Goal: Task Accomplishment & Management: Complete application form

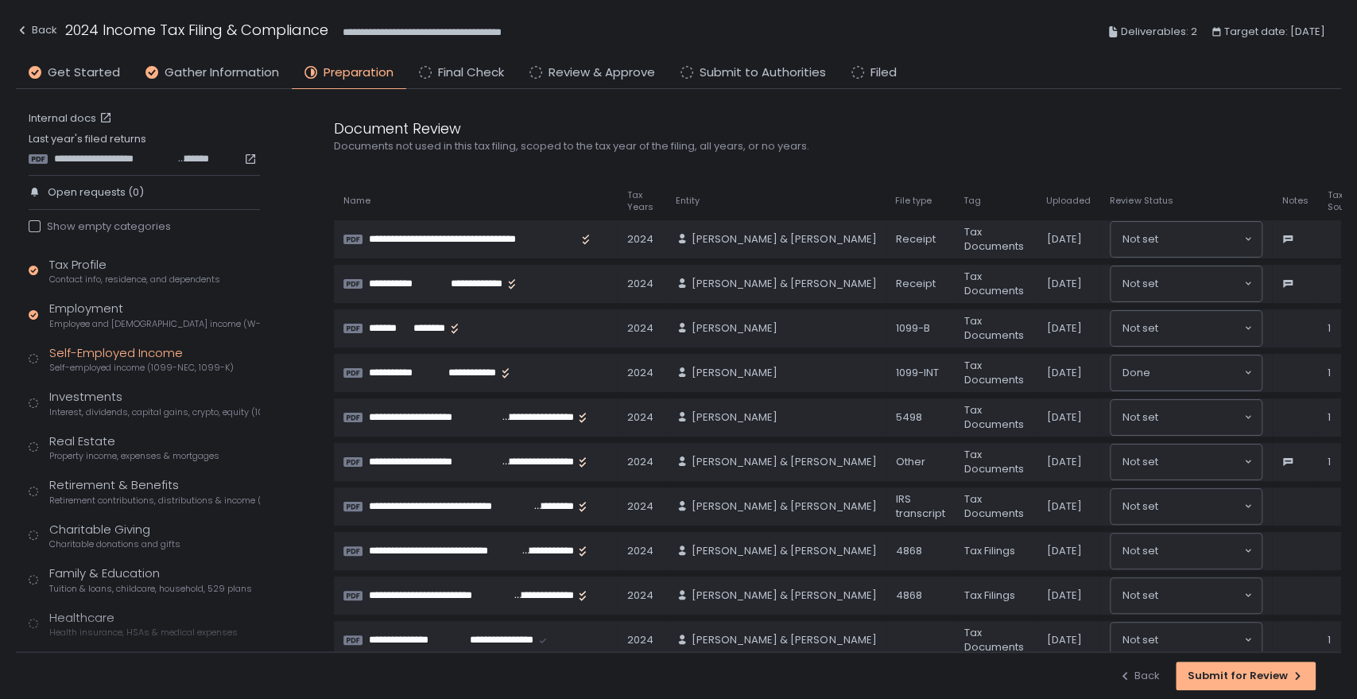
click at [98, 362] on span "Self-employed income (1099-NEC, 1099-K)" at bounding box center [141, 368] width 184 height 12
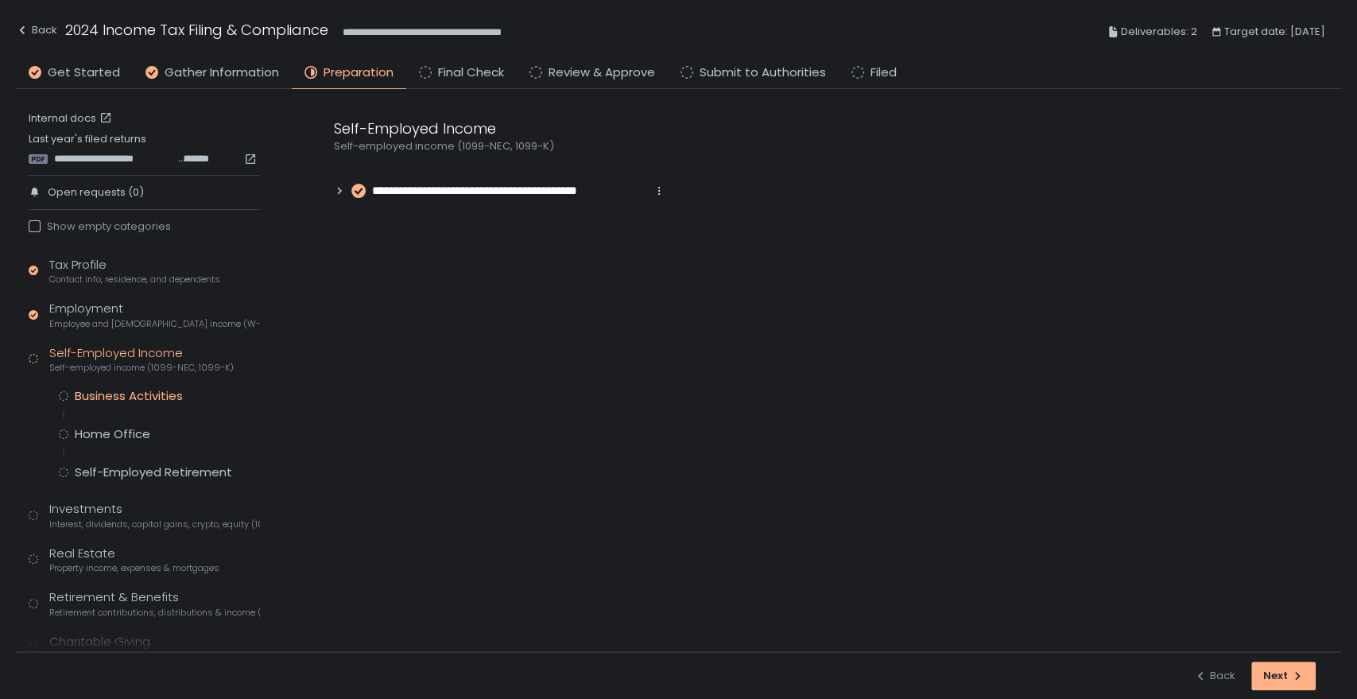
click at [120, 403] on div "Business Activities" at bounding box center [129, 396] width 108 height 16
